Goal: Information Seeking & Learning: Learn about a topic

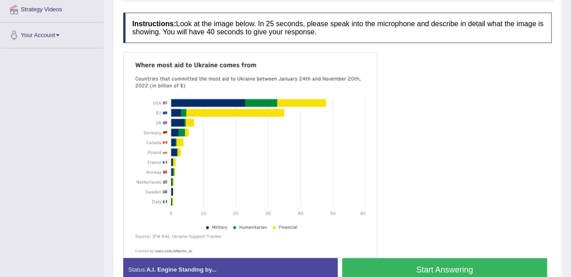
click at [479, 269] on button "Start Answering" at bounding box center [444, 269] width 205 height 23
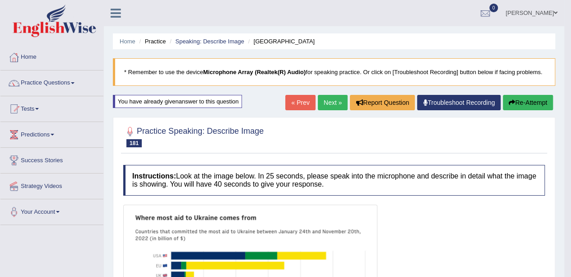
click at [332, 101] on link "Next »" at bounding box center [333, 102] width 30 height 15
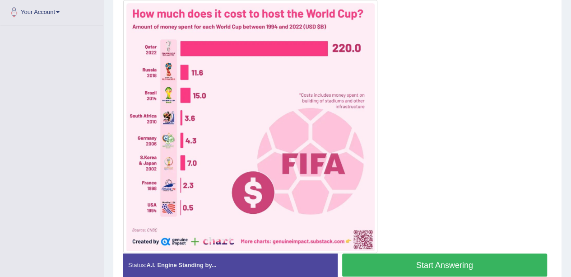
click at [417, 262] on button "Start Answering" at bounding box center [444, 264] width 205 height 23
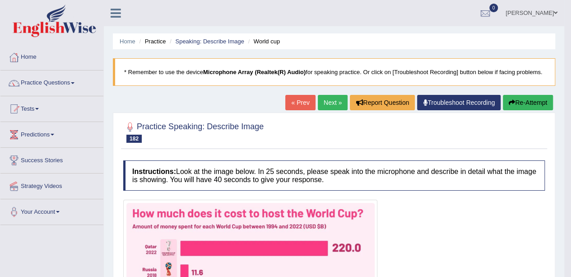
click at [334, 97] on link "Next »" at bounding box center [333, 102] width 30 height 15
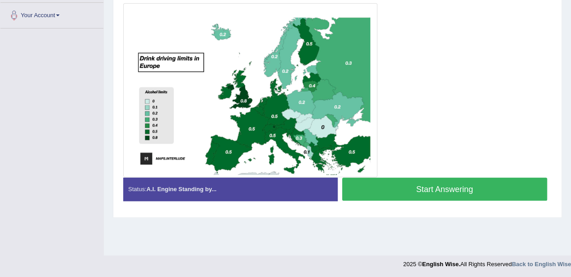
scroll to position [197, 0]
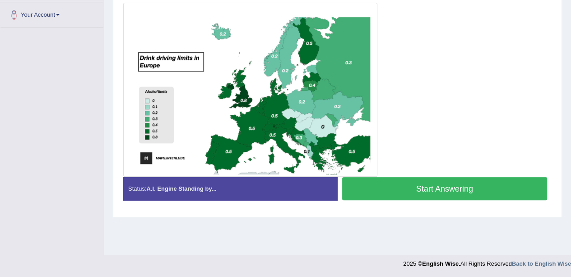
click at [415, 202] on div "Stop Recording" at bounding box center [445, 202] width 215 height 0
click at [414, 188] on button "Start Answering" at bounding box center [444, 188] width 205 height 23
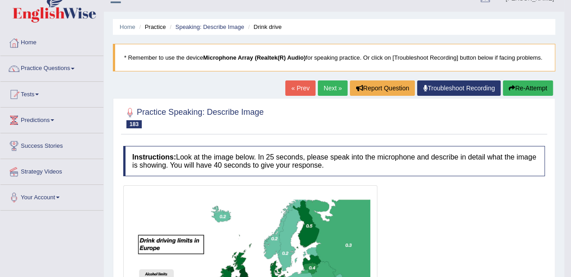
scroll to position [0, 0]
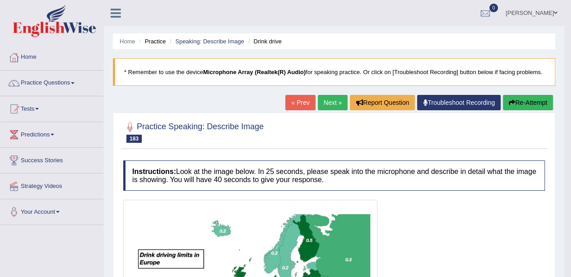
click at [325, 104] on link "Next »" at bounding box center [333, 102] width 30 height 15
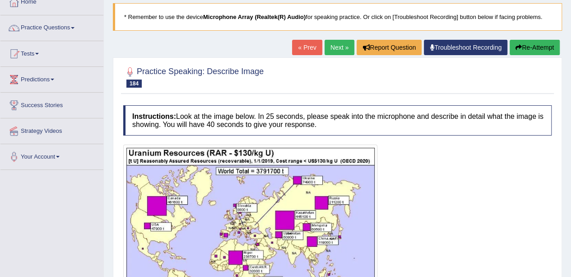
scroll to position [127, 0]
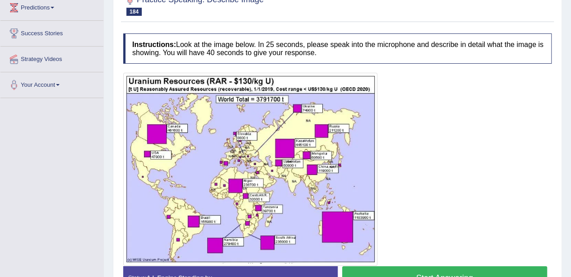
click at [411, 266] on button "Start Answering" at bounding box center [444, 277] width 205 height 23
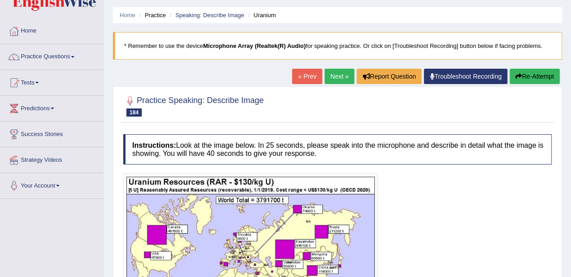
scroll to position [25, 0]
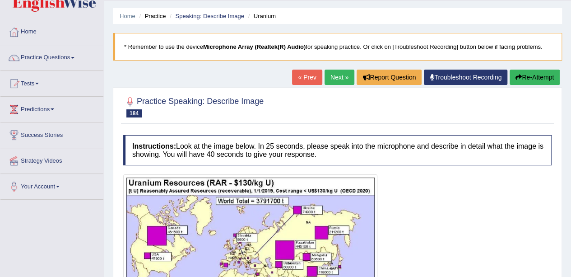
click at [526, 77] on button "Re-Attempt" at bounding box center [535, 77] width 50 height 15
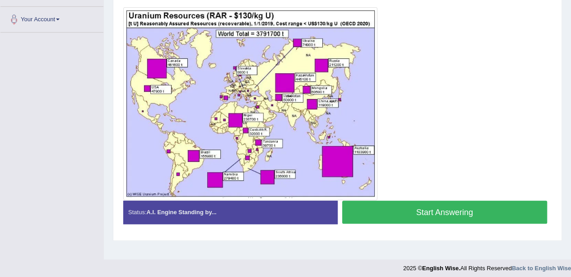
scroll to position [197, 0]
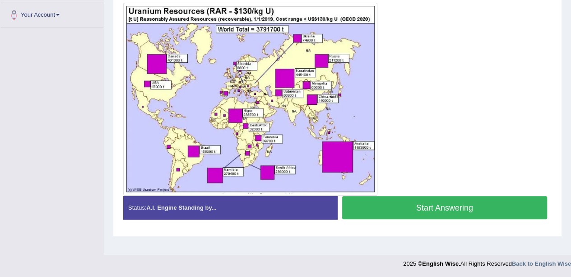
click at [396, 202] on button "Start Answering" at bounding box center [444, 207] width 205 height 23
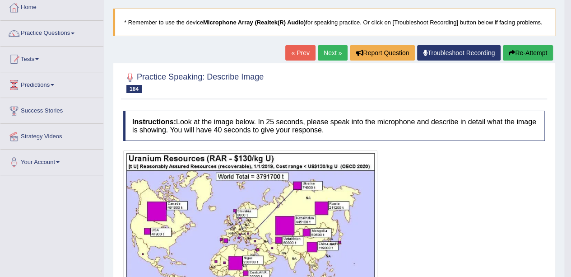
scroll to position [0, 0]
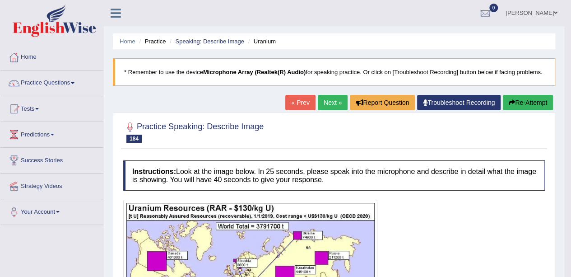
click at [75, 83] on span at bounding box center [73, 83] width 4 height 2
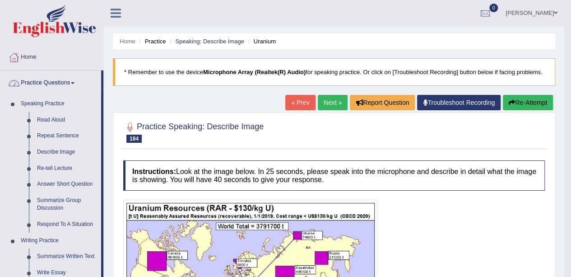
click at [67, 173] on link "Re-tell Lecture" at bounding box center [67, 168] width 68 height 16
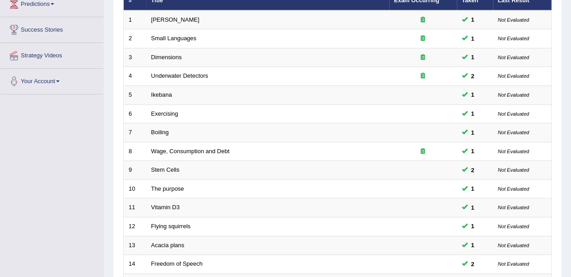
click at [134, 190] on td "10" at bounding box center [135, 188] width 23 height 19
